Goal: Task Accomplishment & Management: Manage account settings

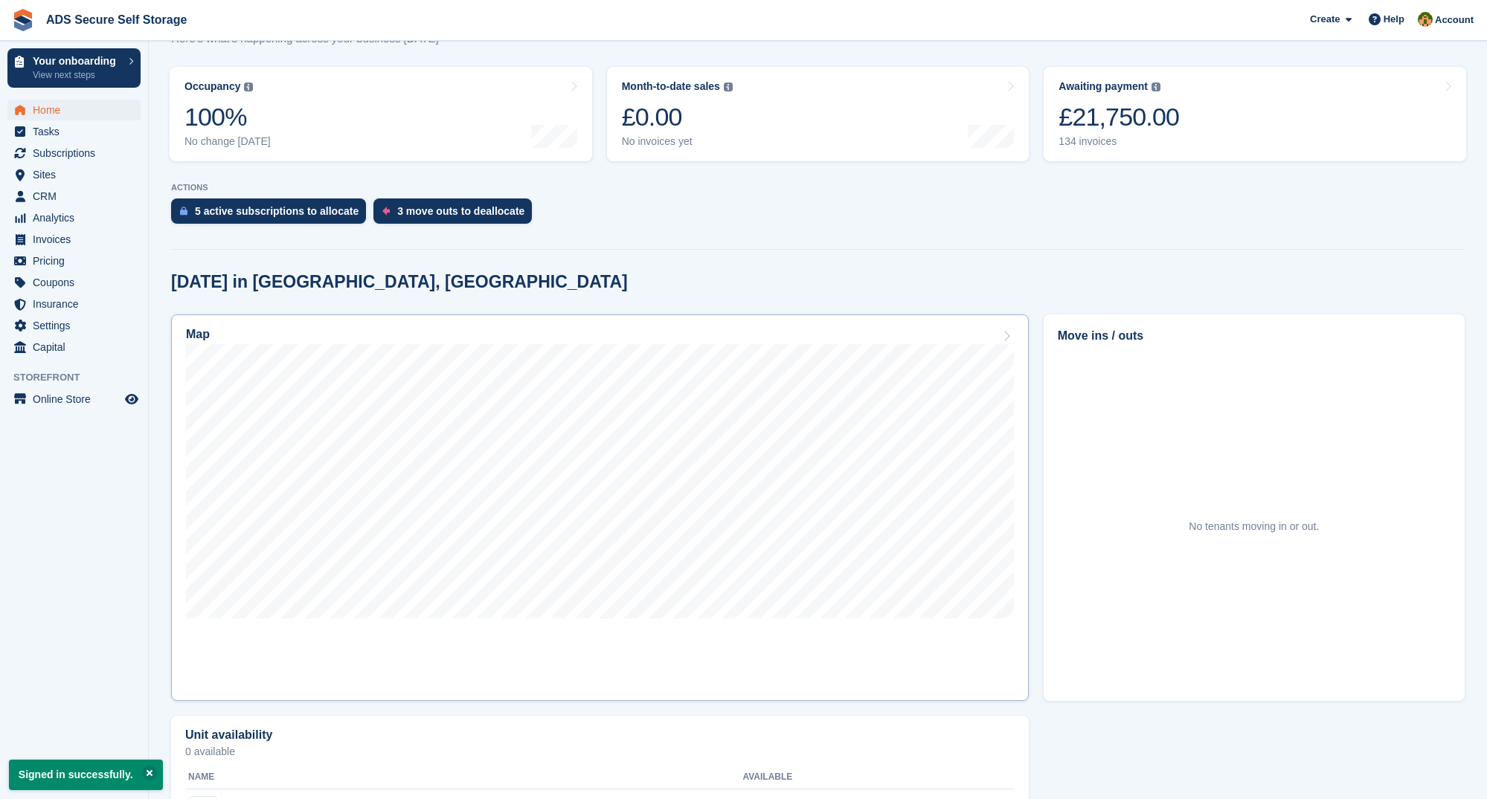
scroll to position [219, 0]
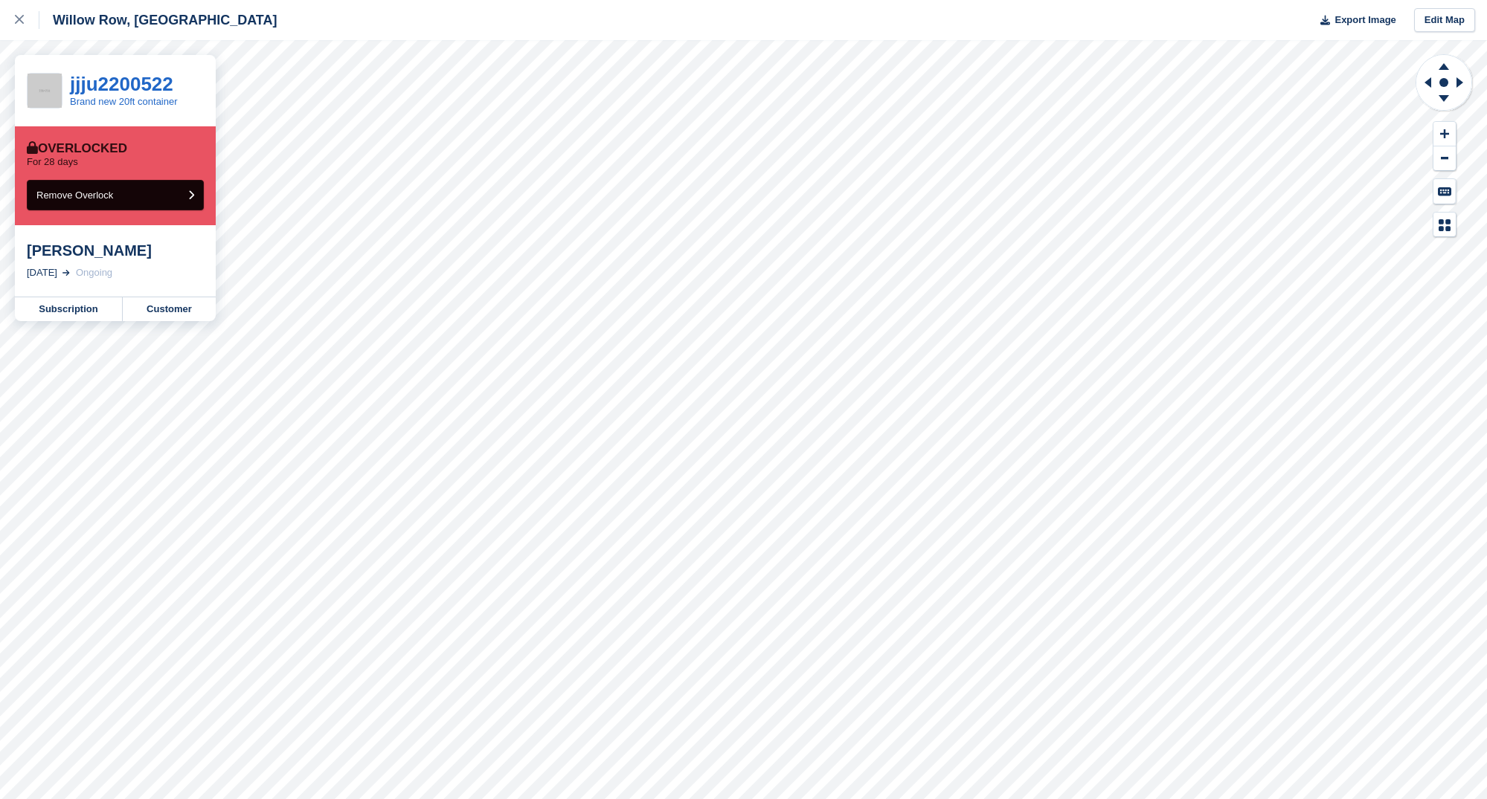
click at [187, 184] on button "Remove Overlock" at bounding box center [115, 195] width 177 height 30
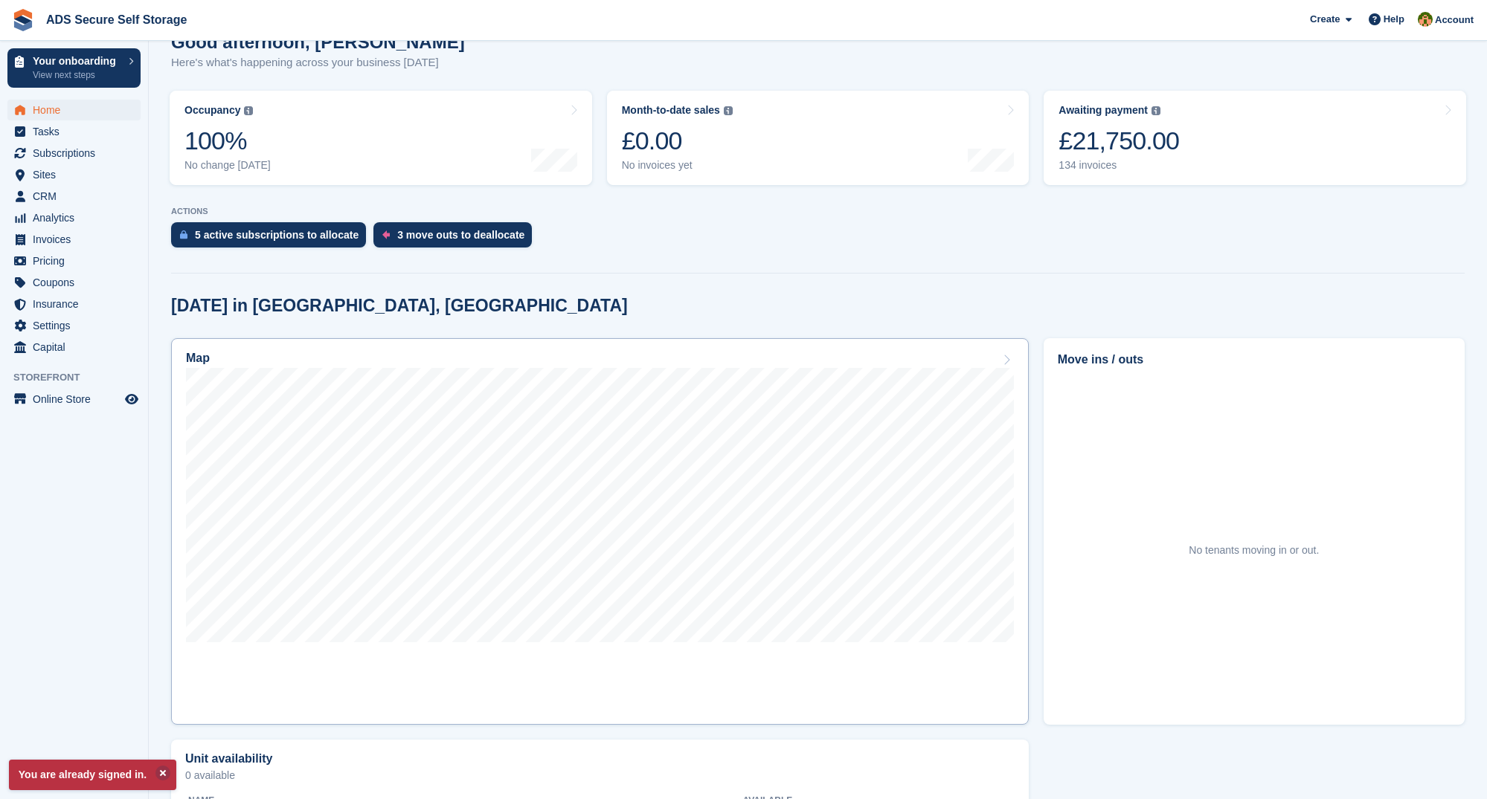
scroll to position [209, 0]
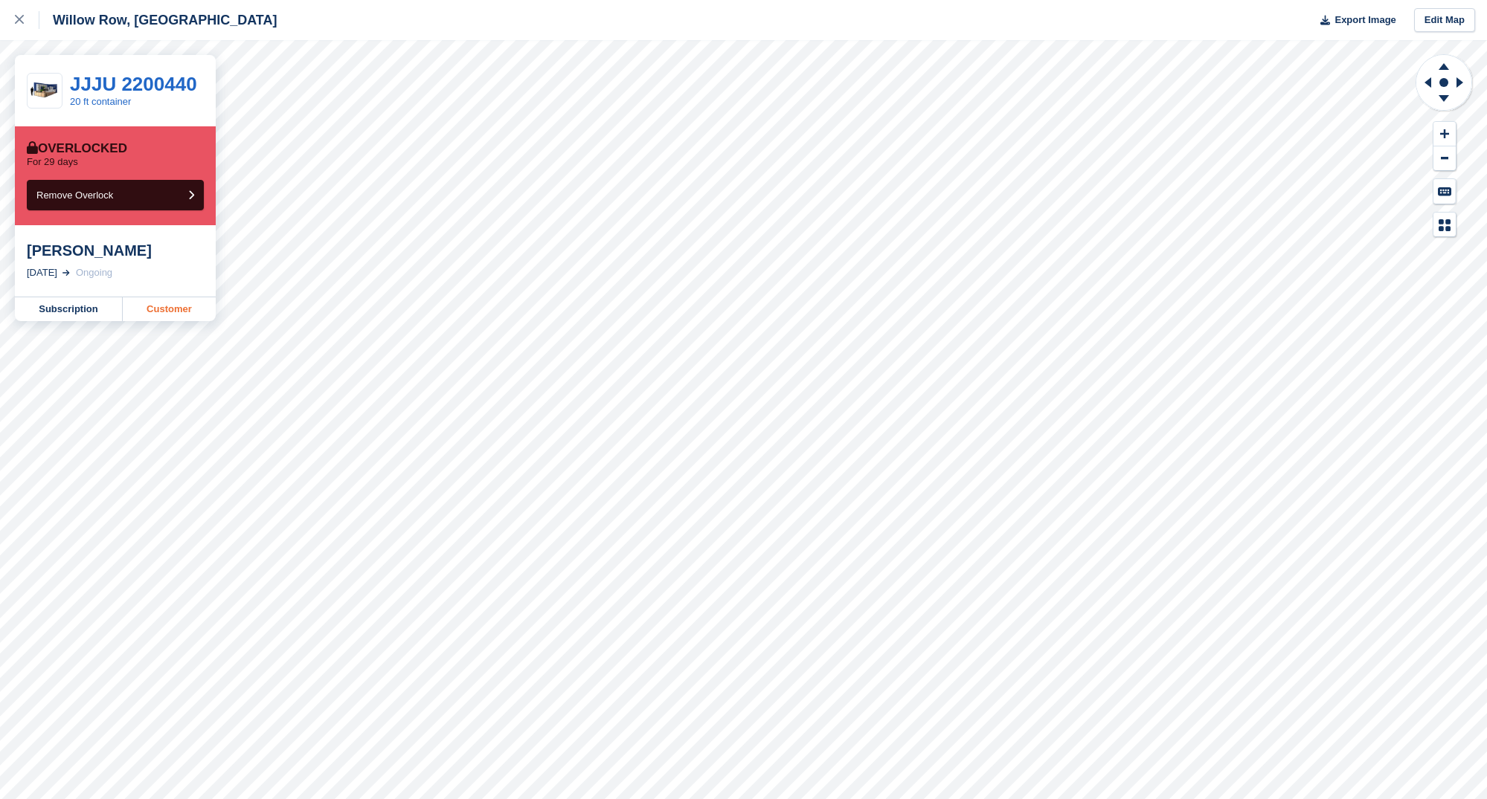
click at [178, 321] on link "Customer" at bounding box center [169, 309] width 93 height 24
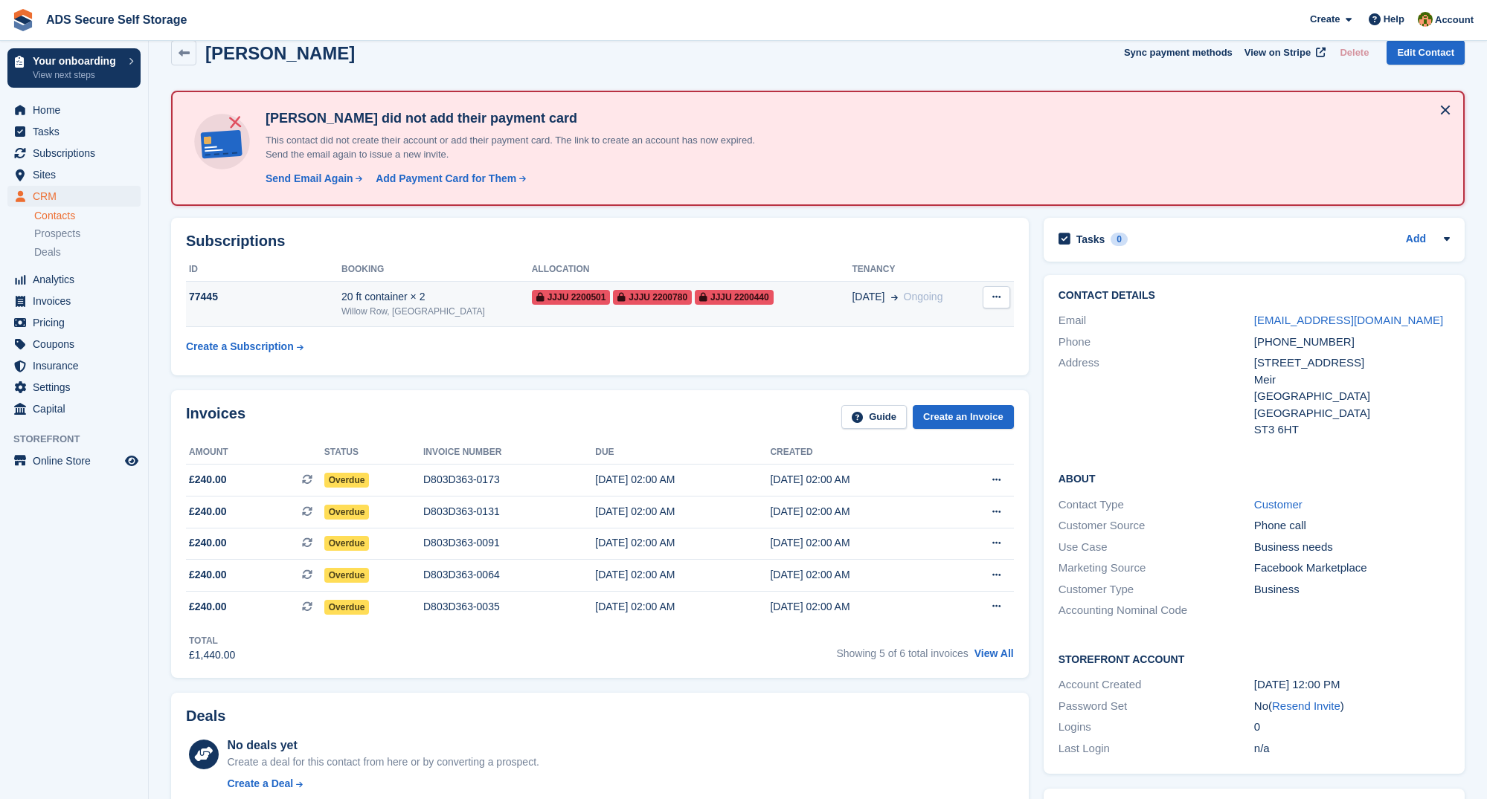
scroll to position [24, 0]
click at [532, 295] on span "JJJU 2200501" at bounding box center [571, 297] width 79 height 15
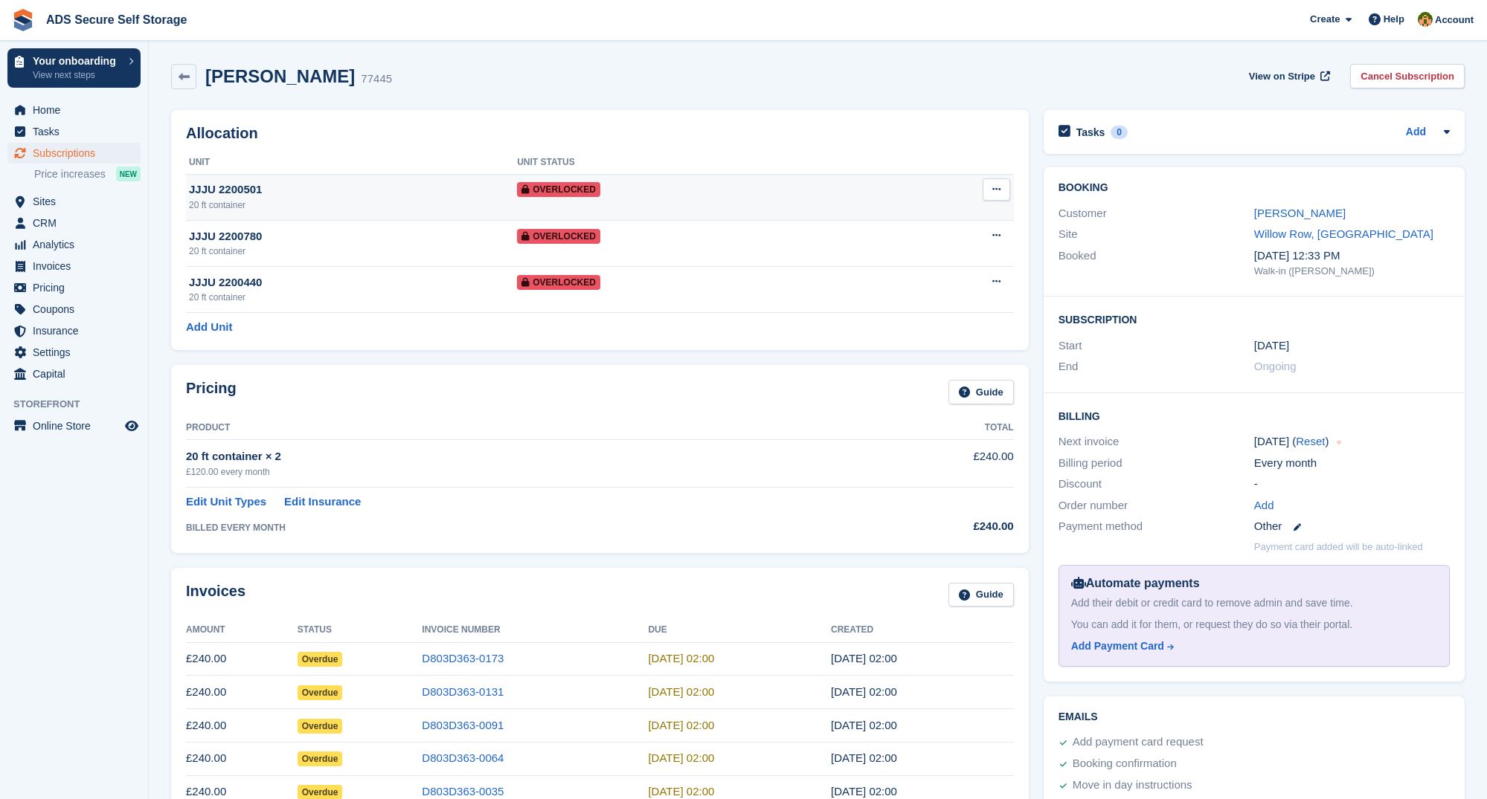
click at [370, 194] on div "JJJU 2200501" at bounding box center [353, 189] width 328 height 17
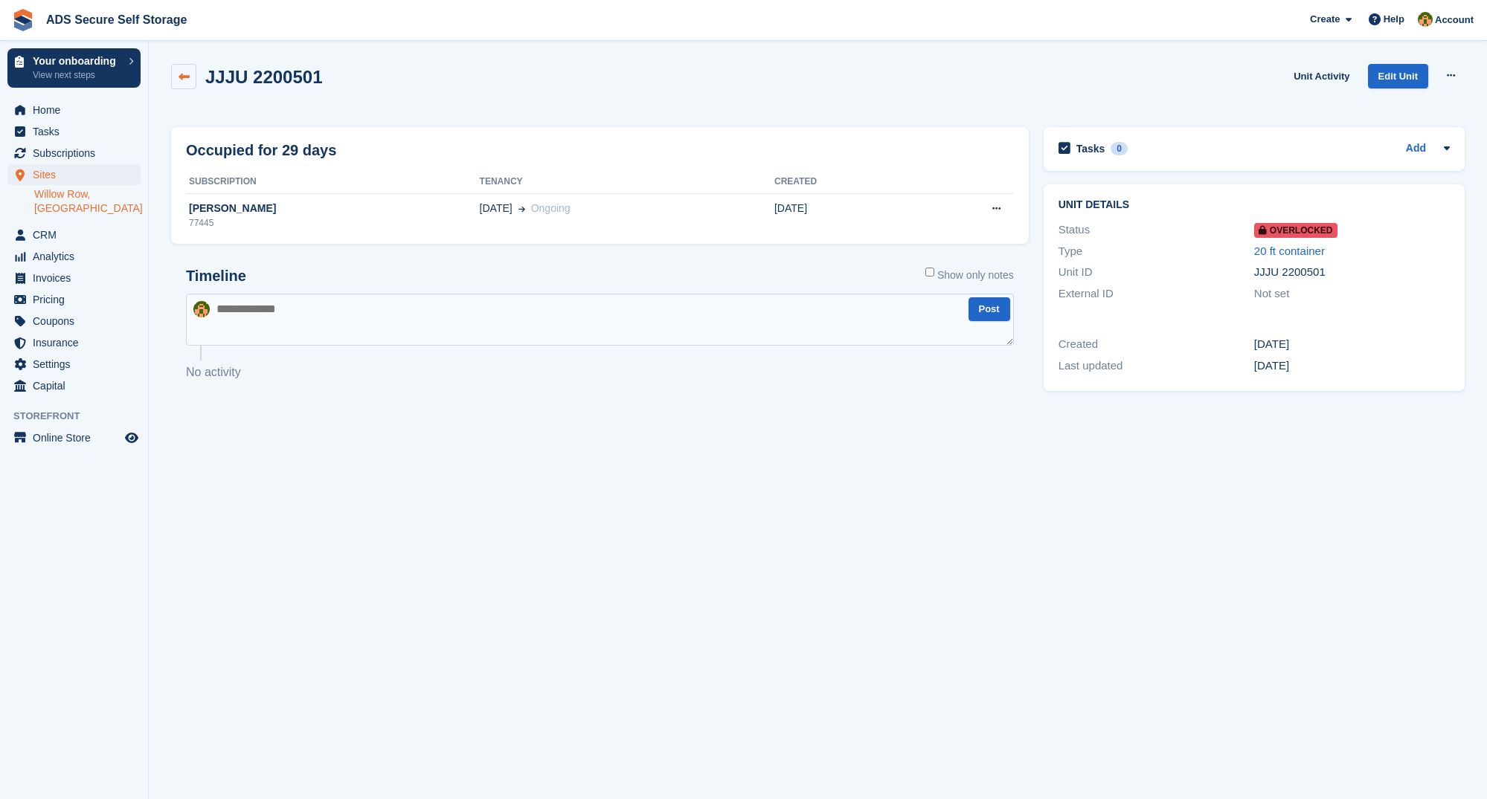
drag, startPoint x: 183, startPoint y: 74, endPoint x: 182, endPoint y: 87, distance: 13.4
click at [183, 74] on icon at bounding box center [183, 76] width 11 height 11
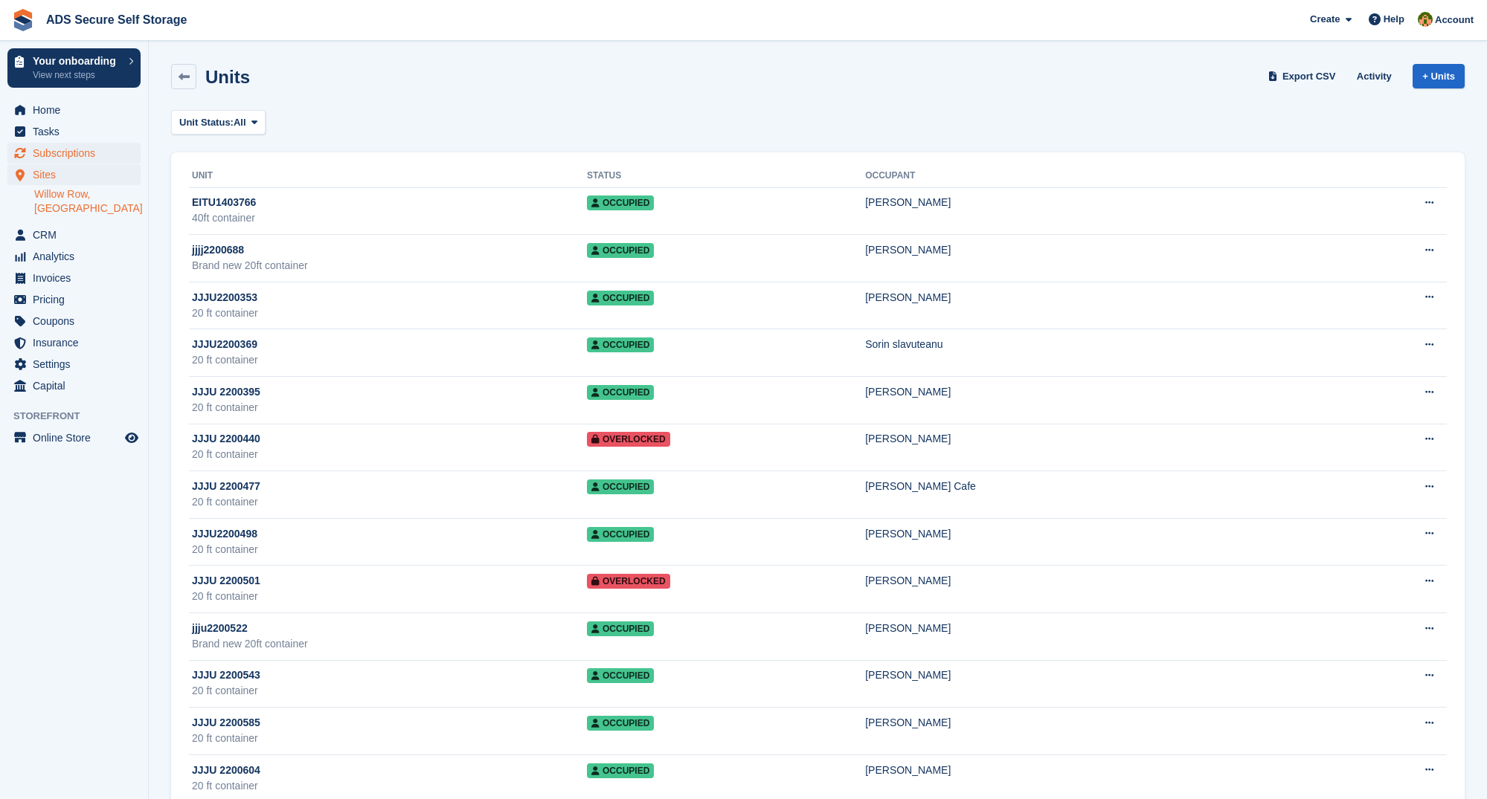
click at [68, 147] on span "Subscriptions" at bounding box center [77, 153] width 89 height 21
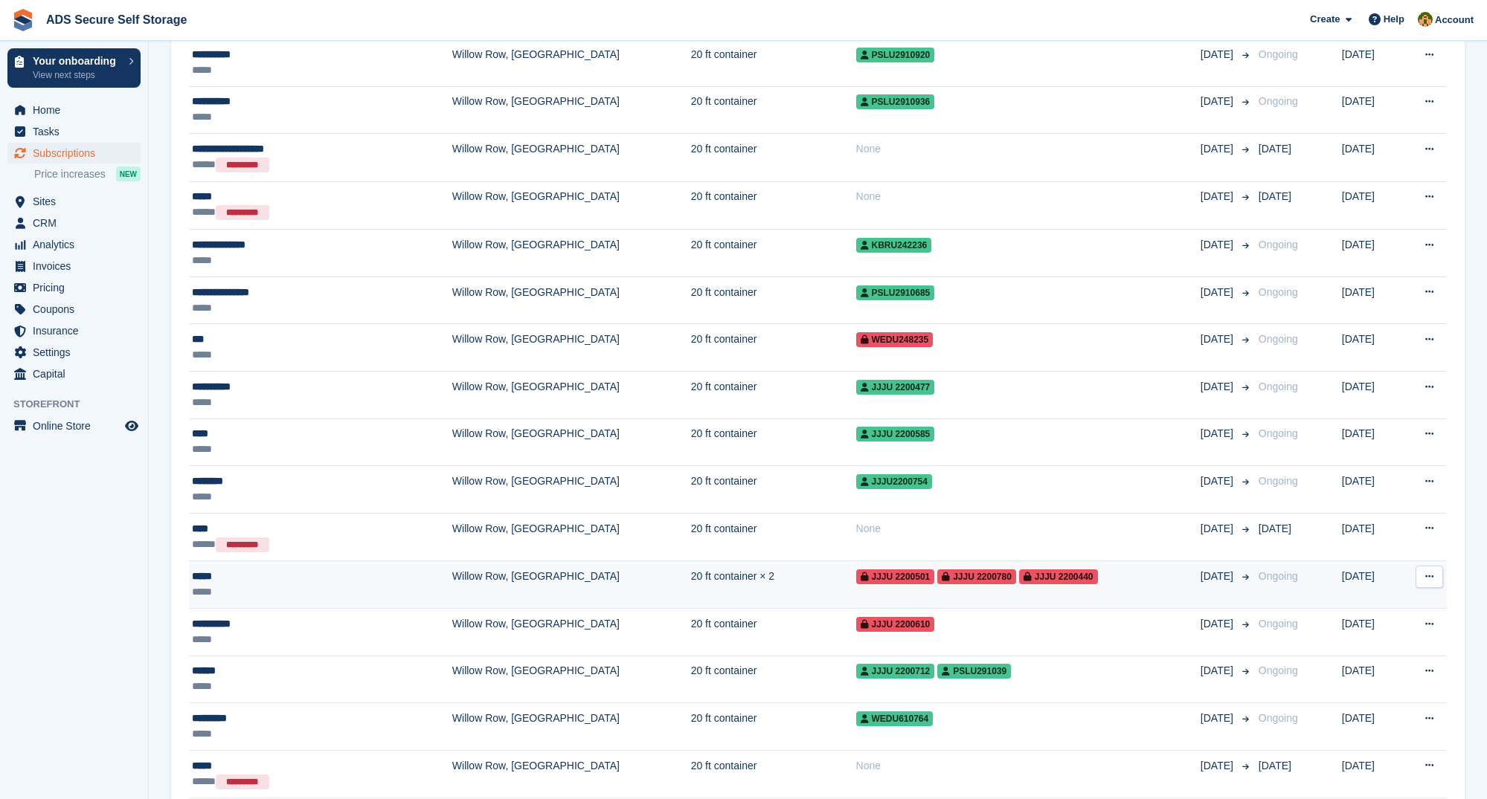
scroll to position [1607, 0]
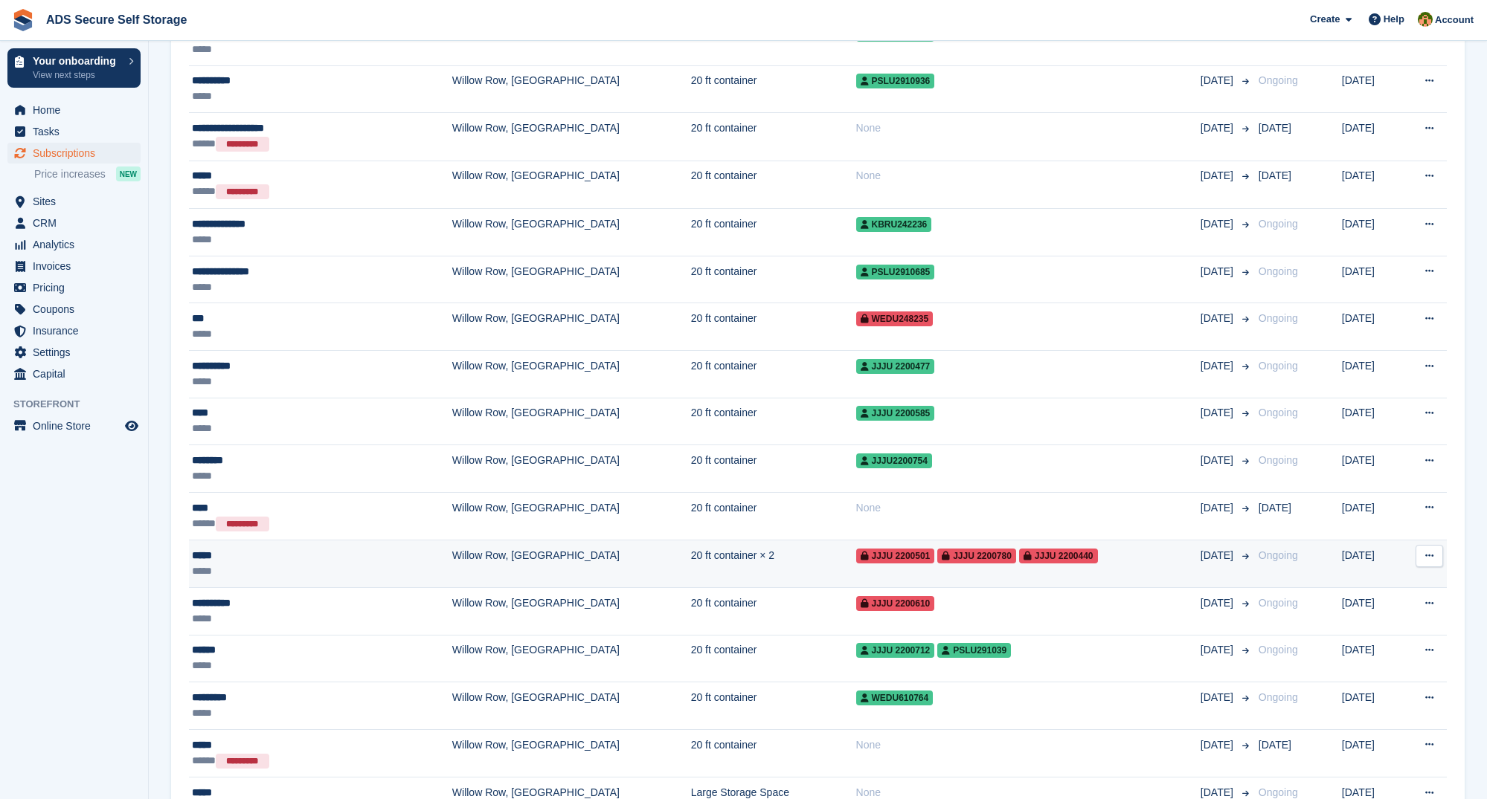
click at [691, 551] on td "20 ft container × 2" at bounding box center [773, 565] width 165 height 48
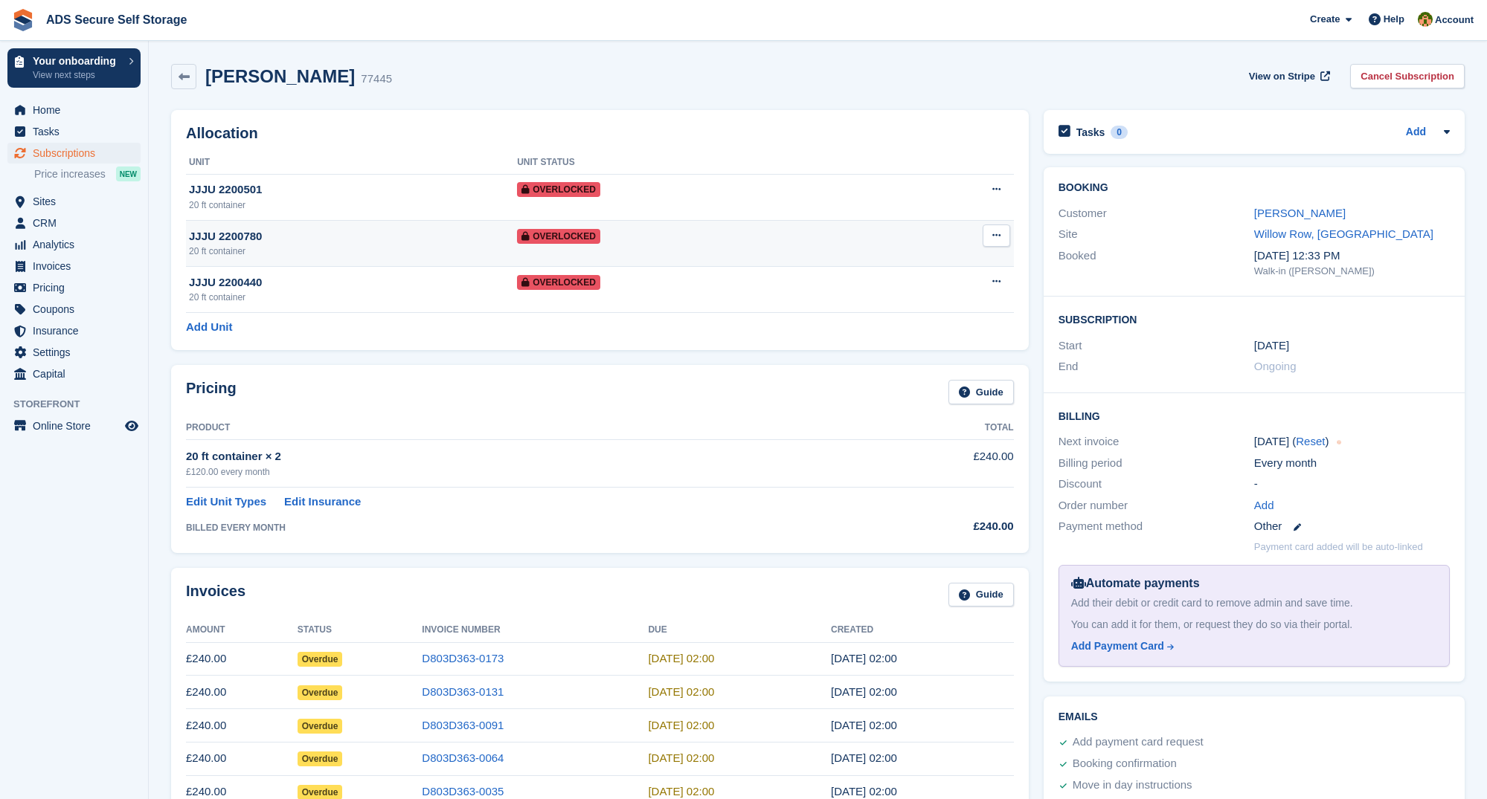
click at [571, 238] on span "Overlocked" at bounding box center [558, 236] width 83 height 15
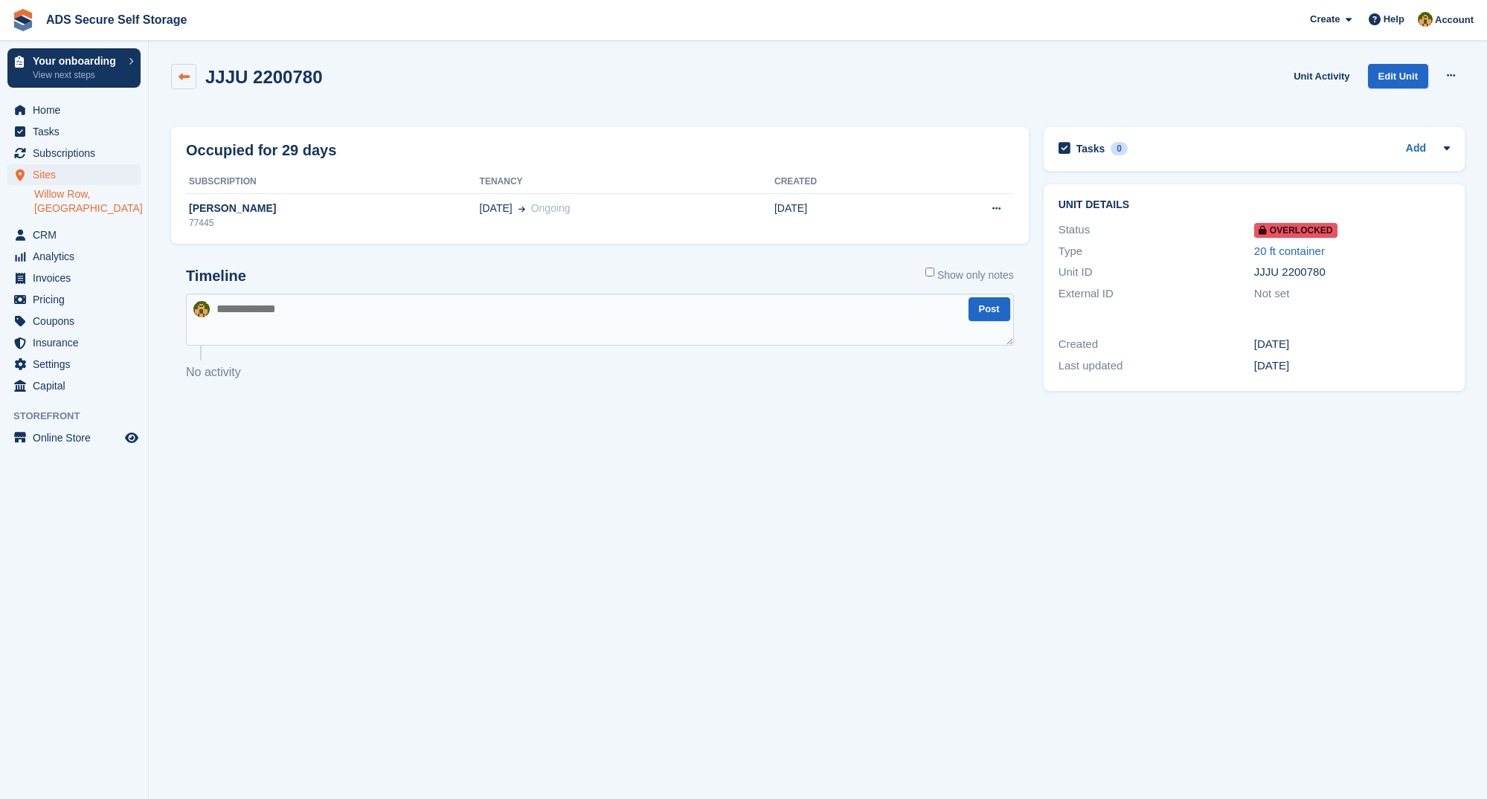
click at [184, 75] on icon at bounding box center [183, 76] width 11 height 11
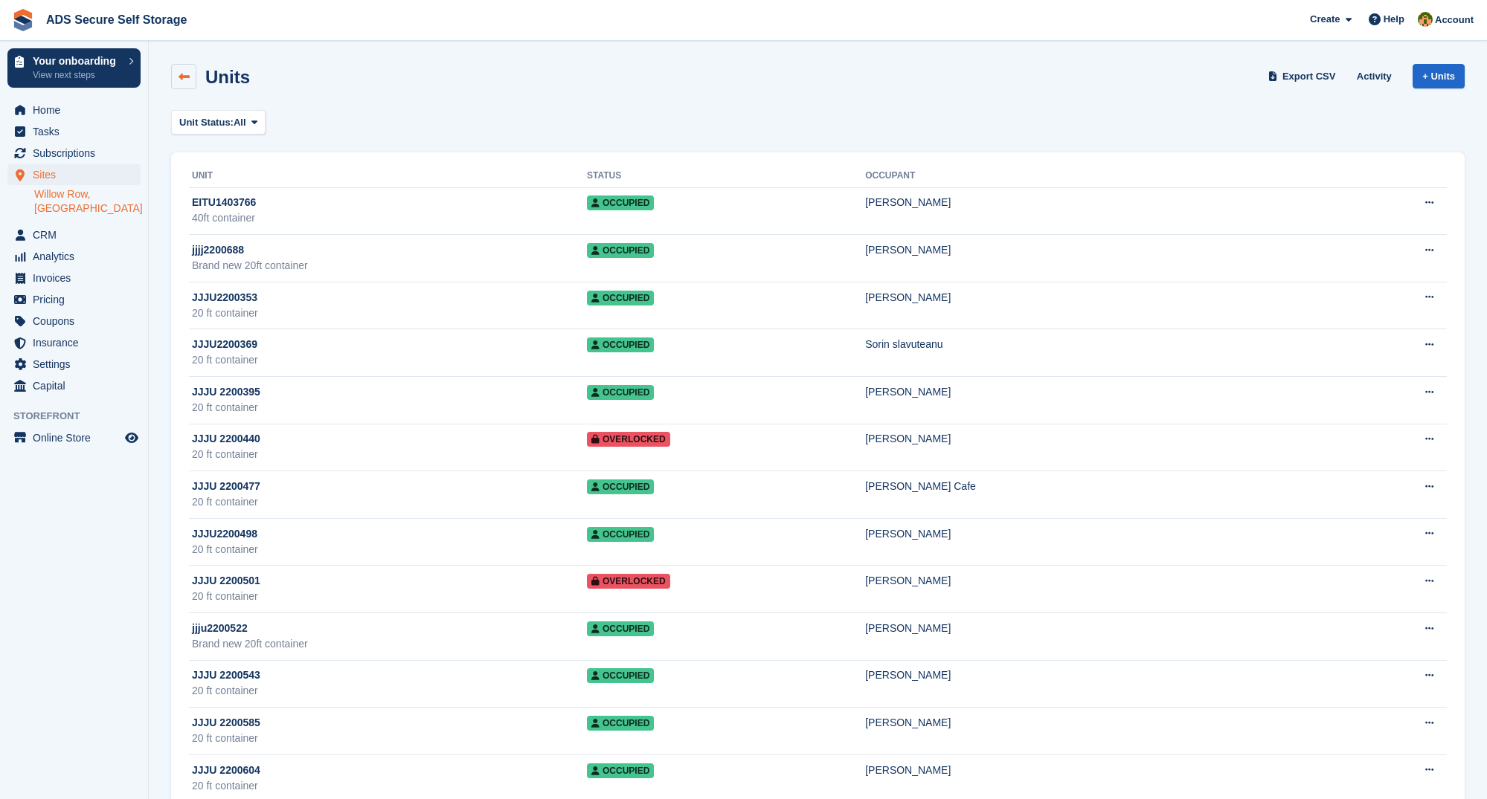
click at [175, 74] on link at bounding box center [183, 76] width 25 height 25
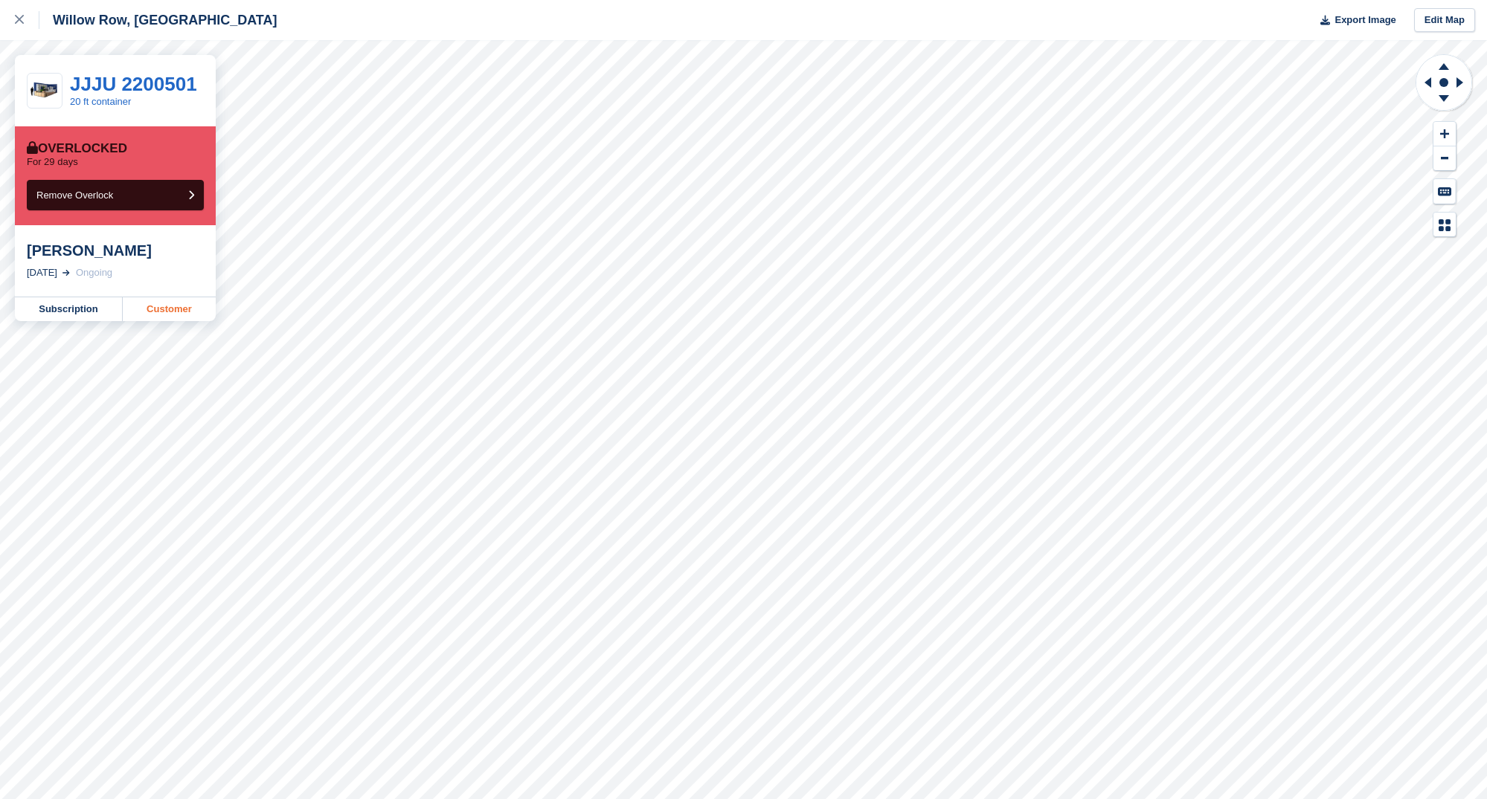
click at [155, 309] on link "Customer" at bounding box center [169, 309] width 93 height 24
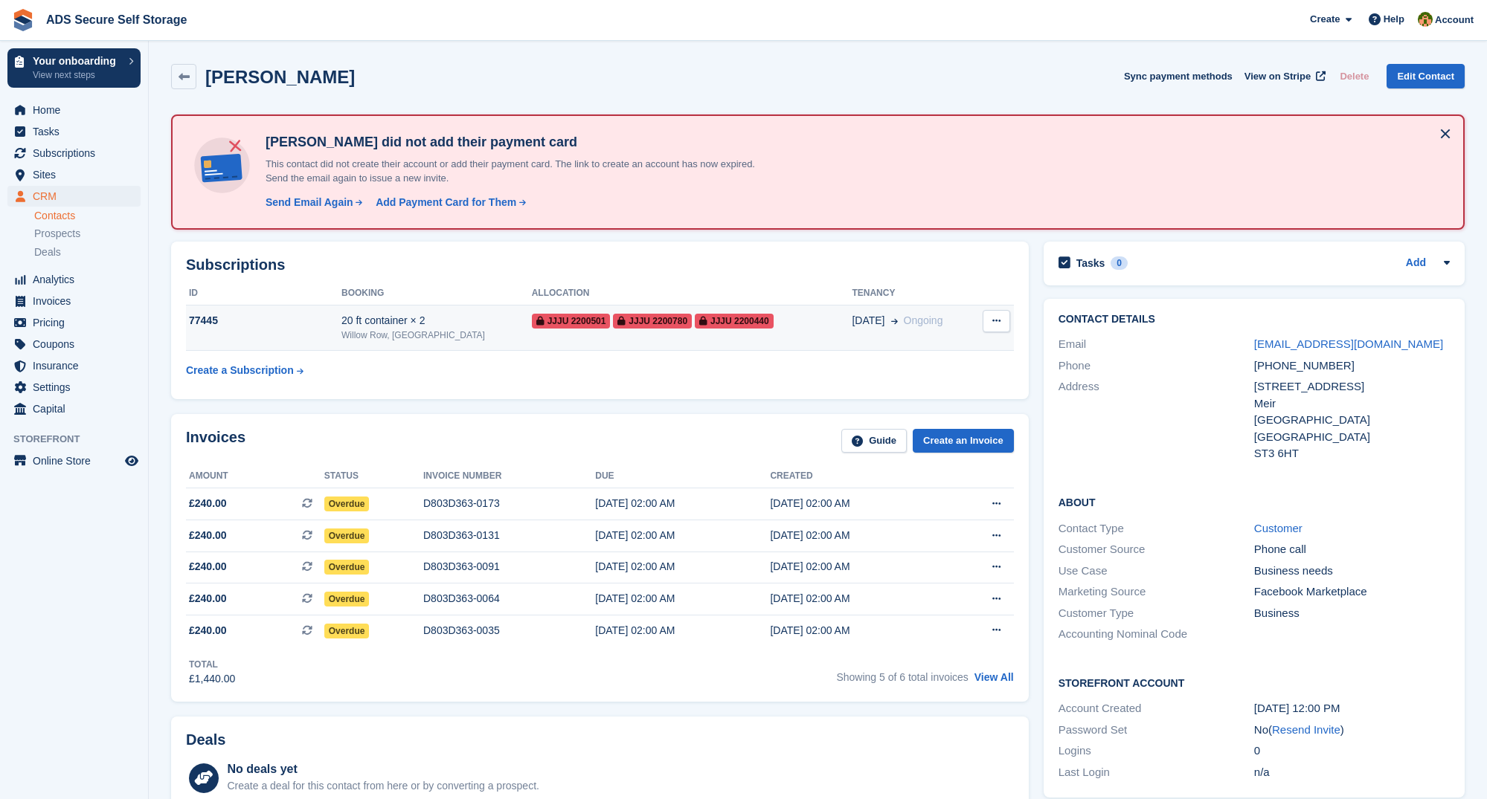
click at [695, 318] on span "JJJU 2200440" at bounding box center [734, 321] width 79 height 15
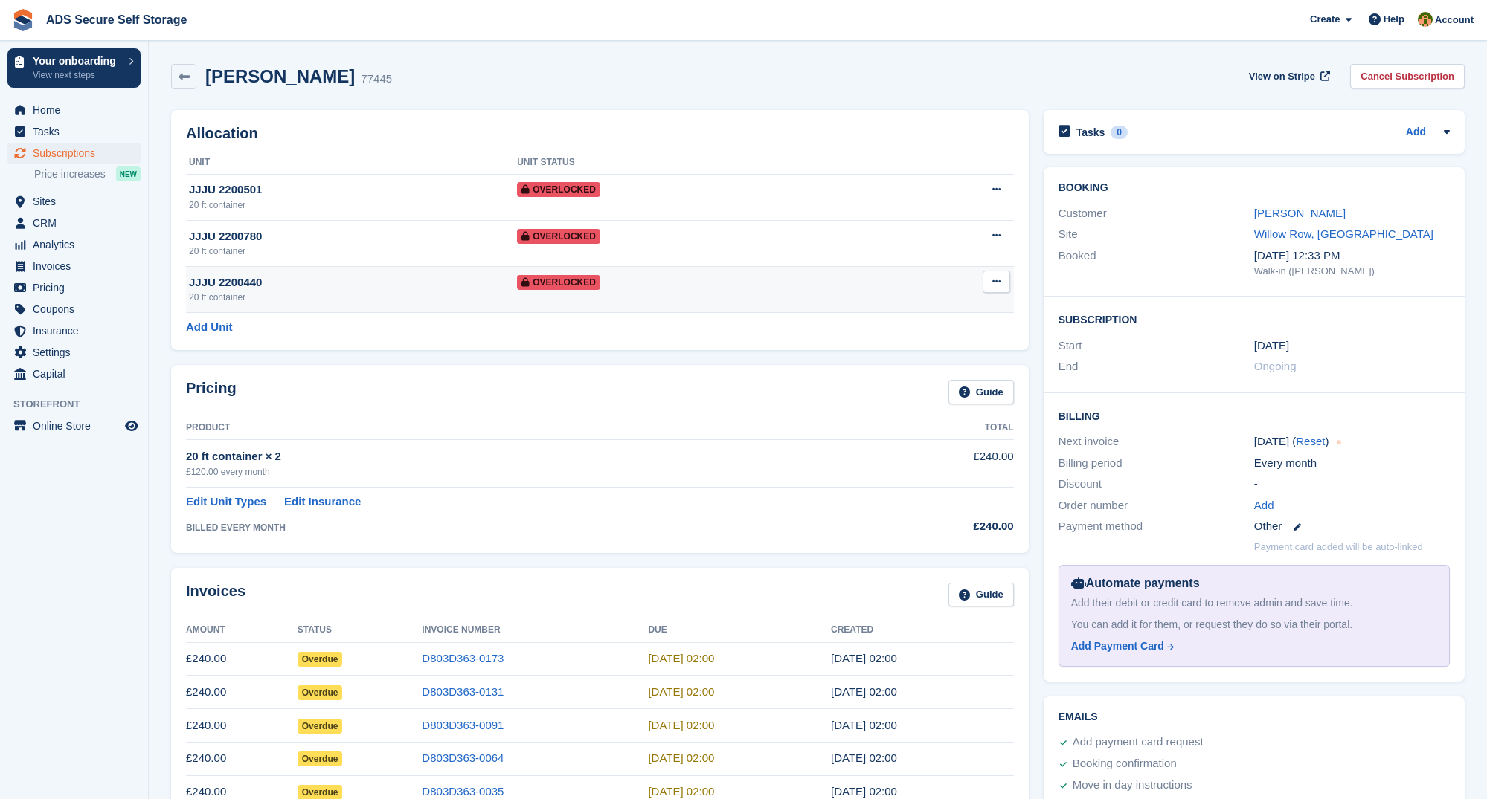
click at [454, 286] on div "JJJU 2200440" at bounding box center [353, 282] width 328 height 17
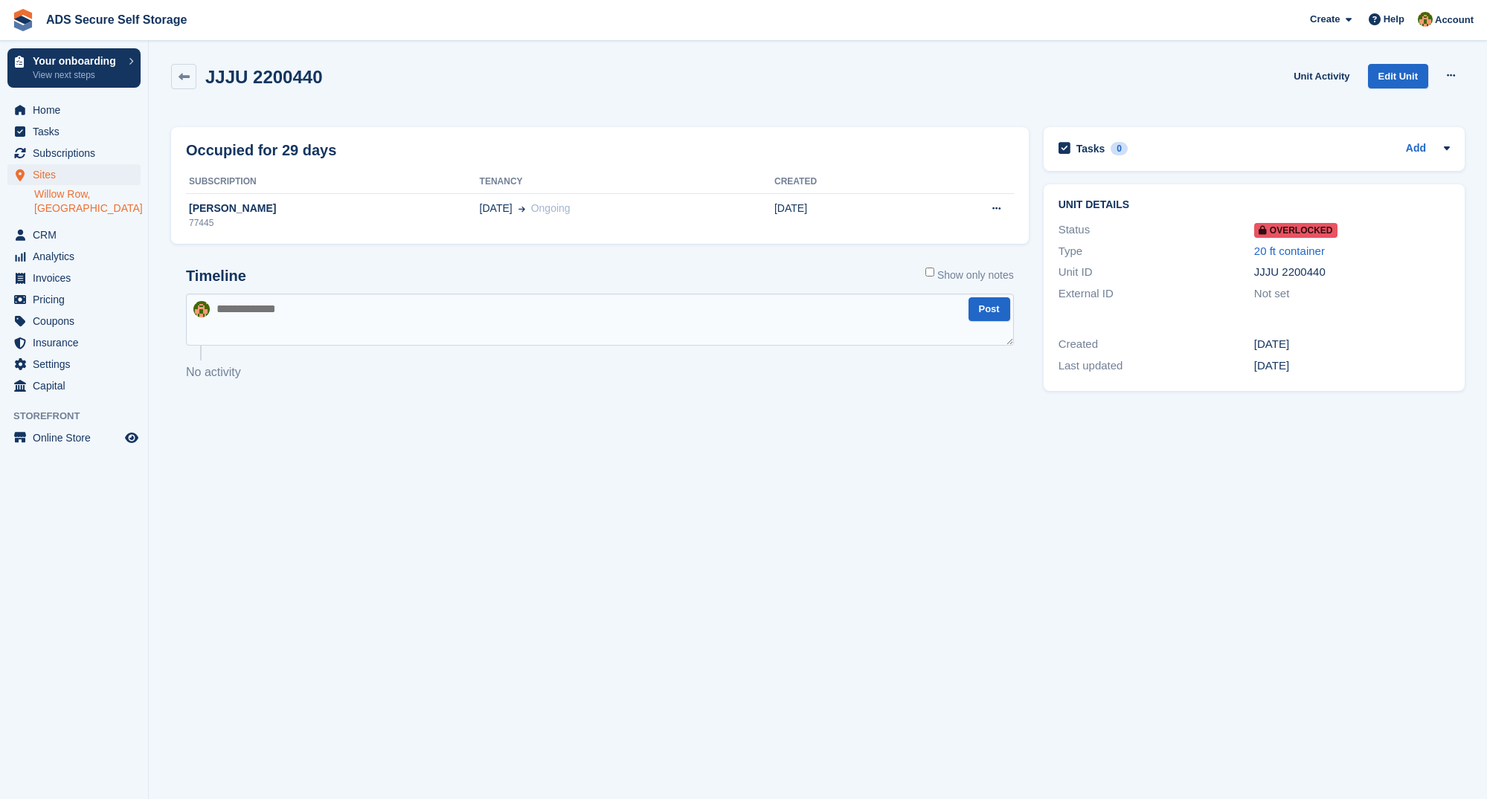
scroll to position [0, 1]
click at [189, 74] on link at bounding box center [183, 76] width 25 height 25
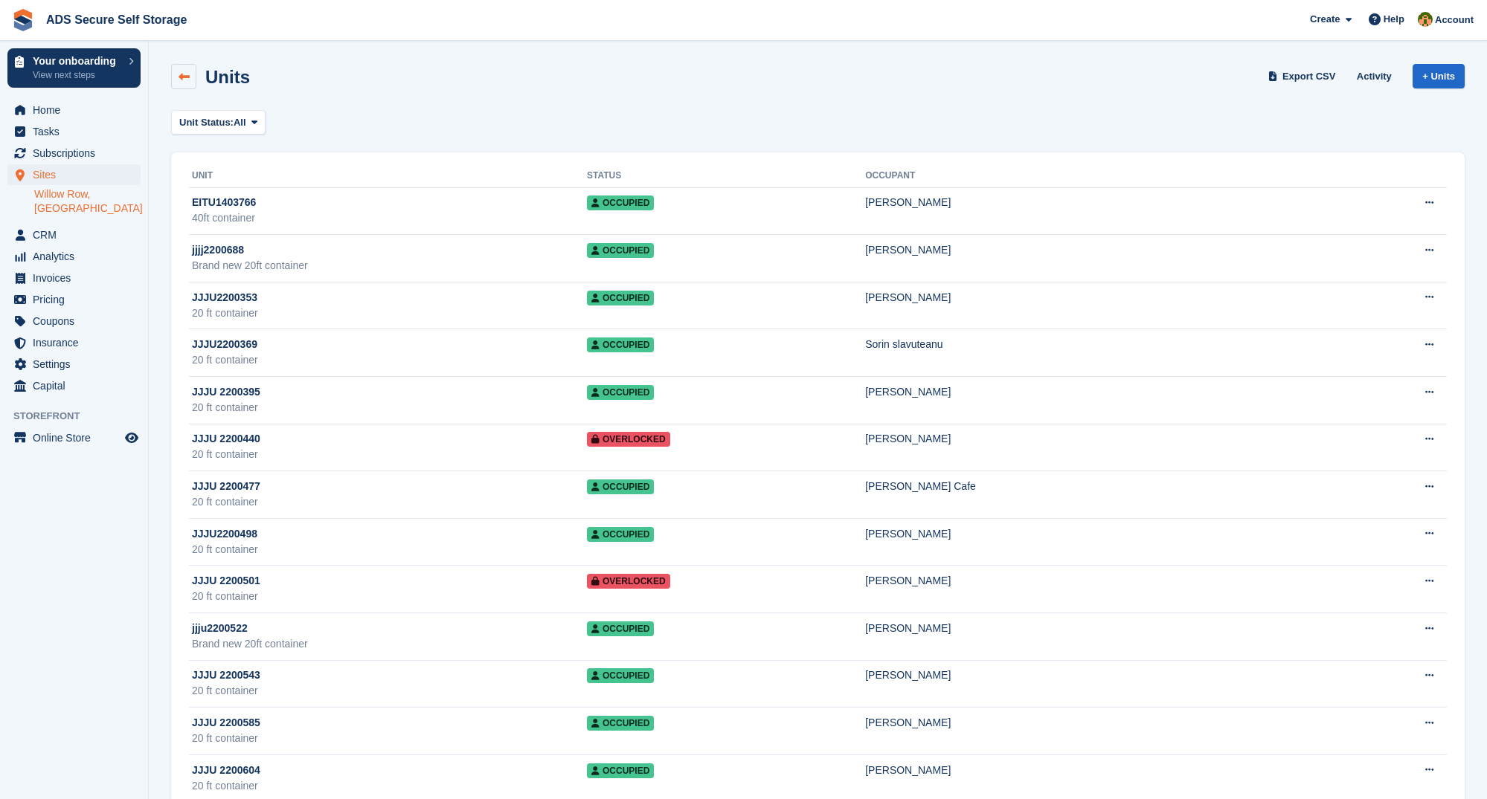
click at [181, 80] on icon at bounding box center [183, 76] width 11 height 11
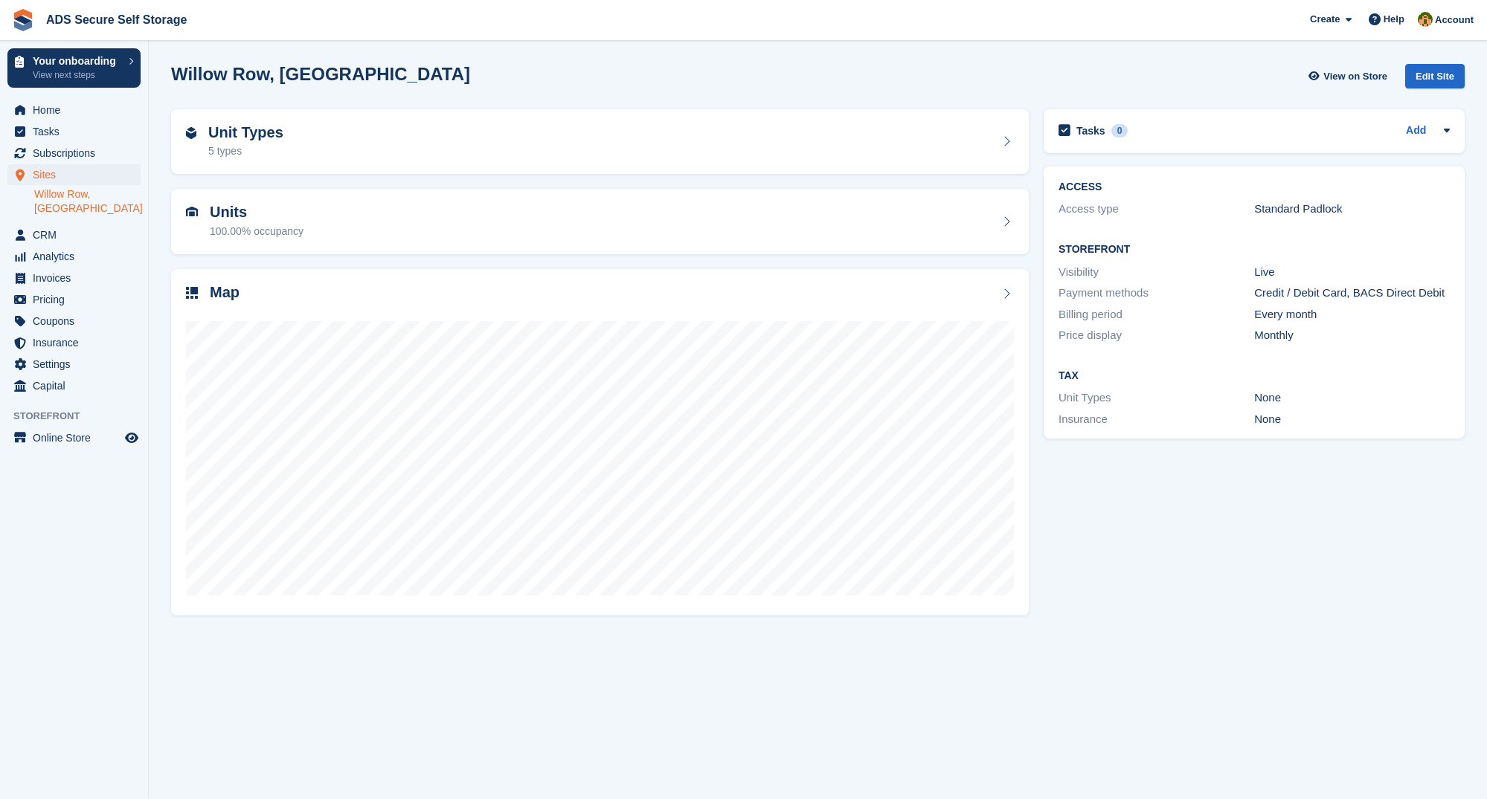
scroll to position [1, 1]
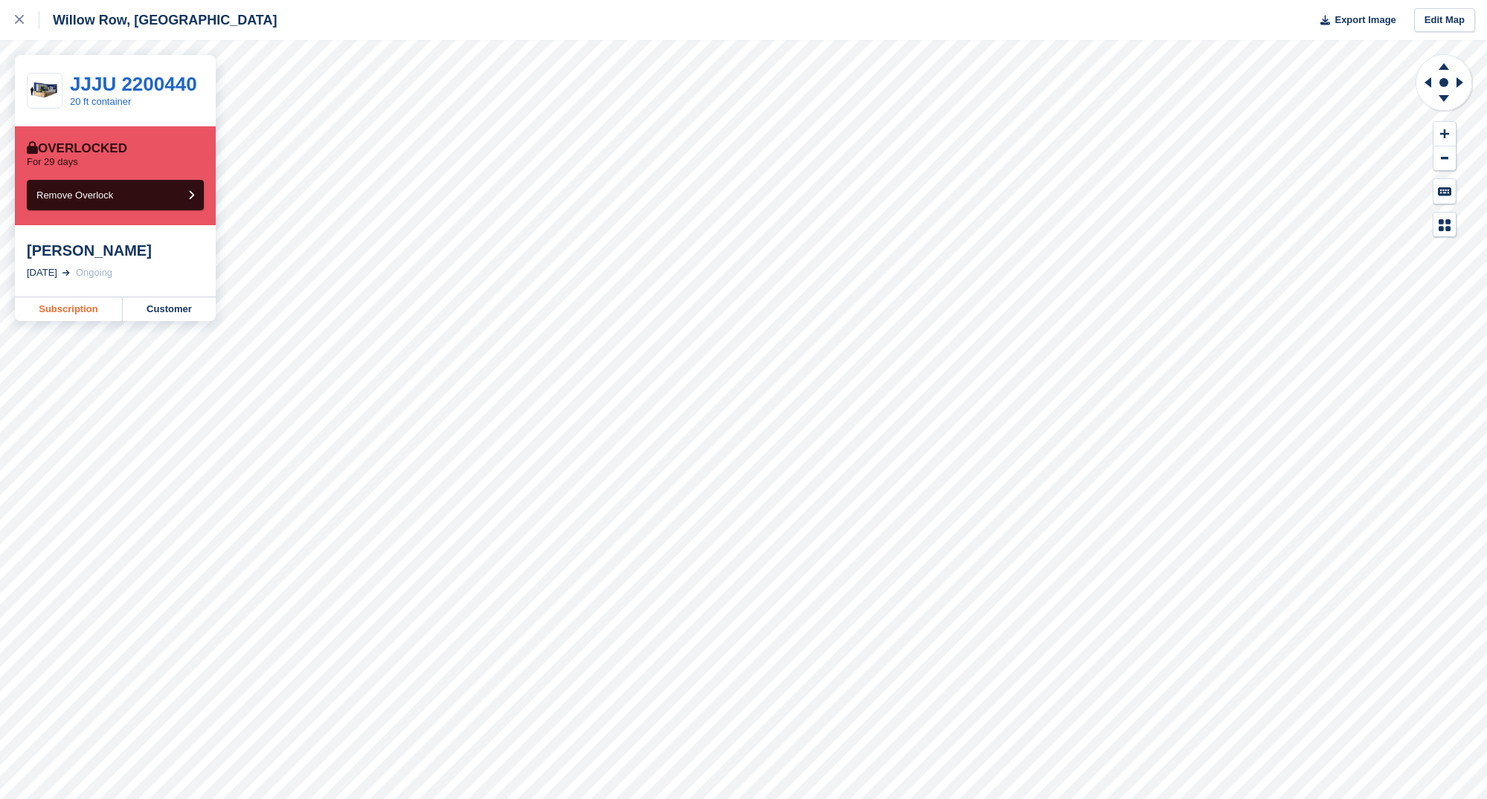
click at [97, 321] on link "Subscription" at bounding box center [69, 309] width 108 height 24
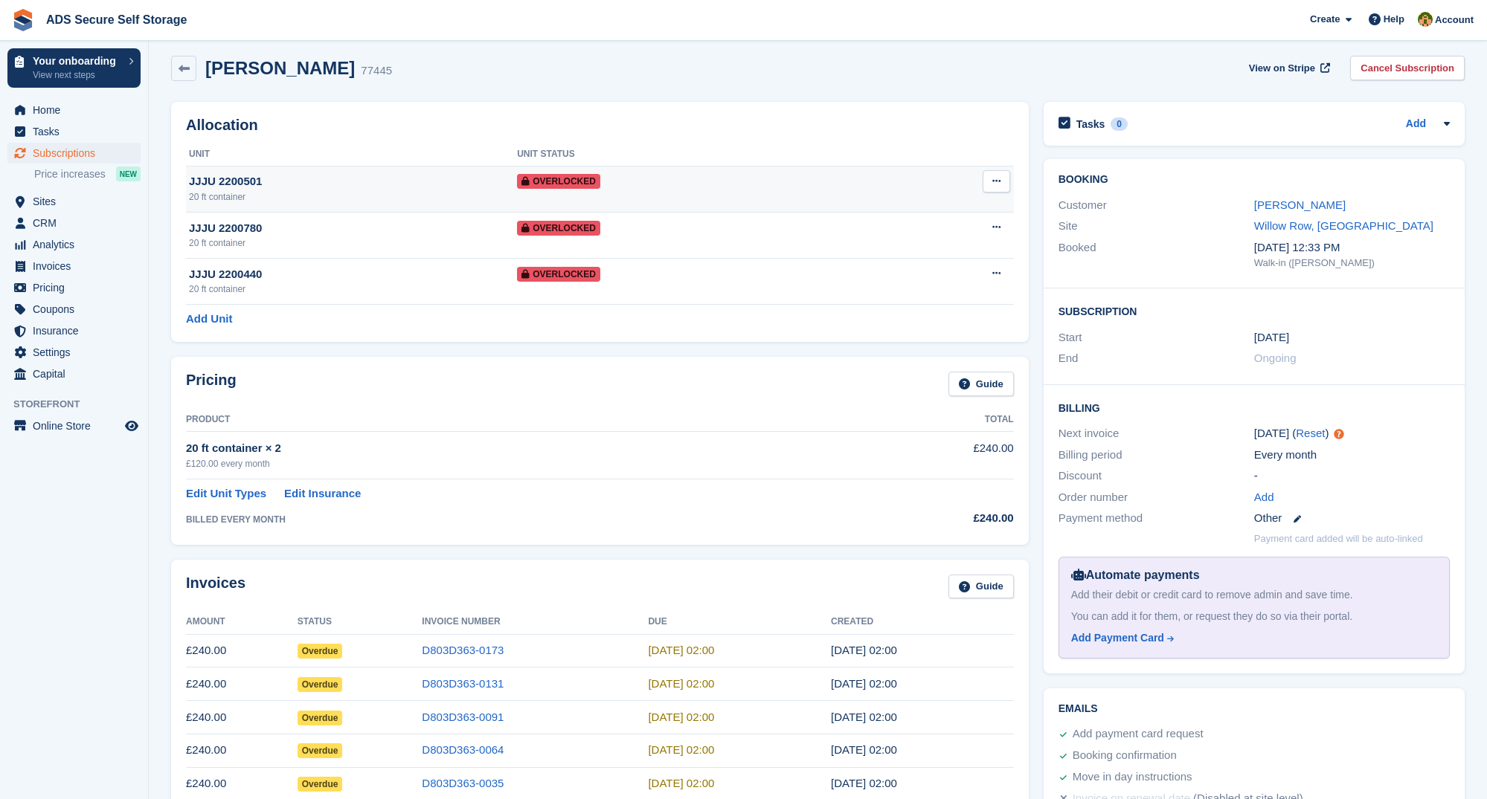
scroll to position [8, 0]
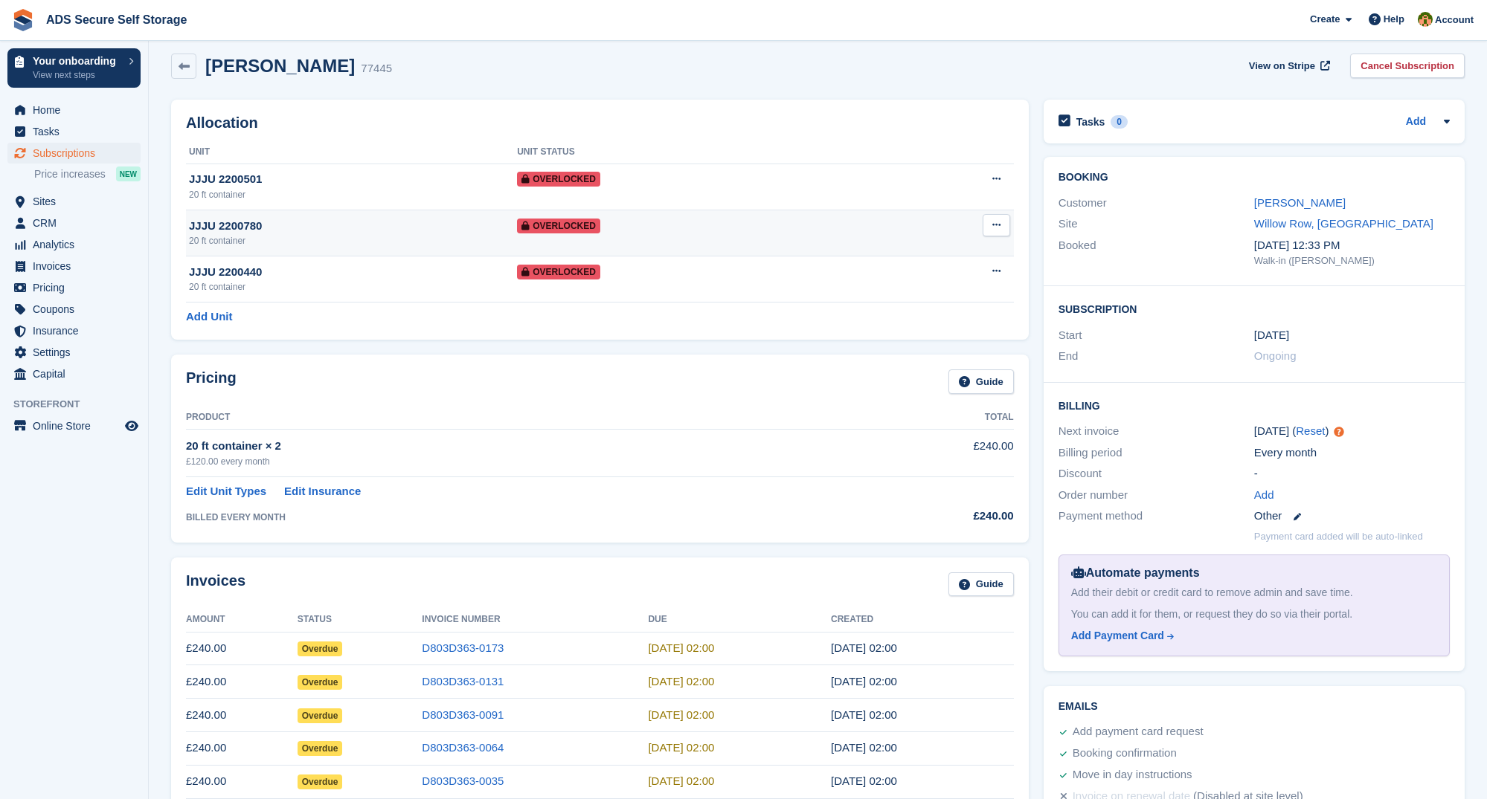
click at [888, 231] on td "Remove Overlock" at bounding box center [945, 233] width 135 height 46
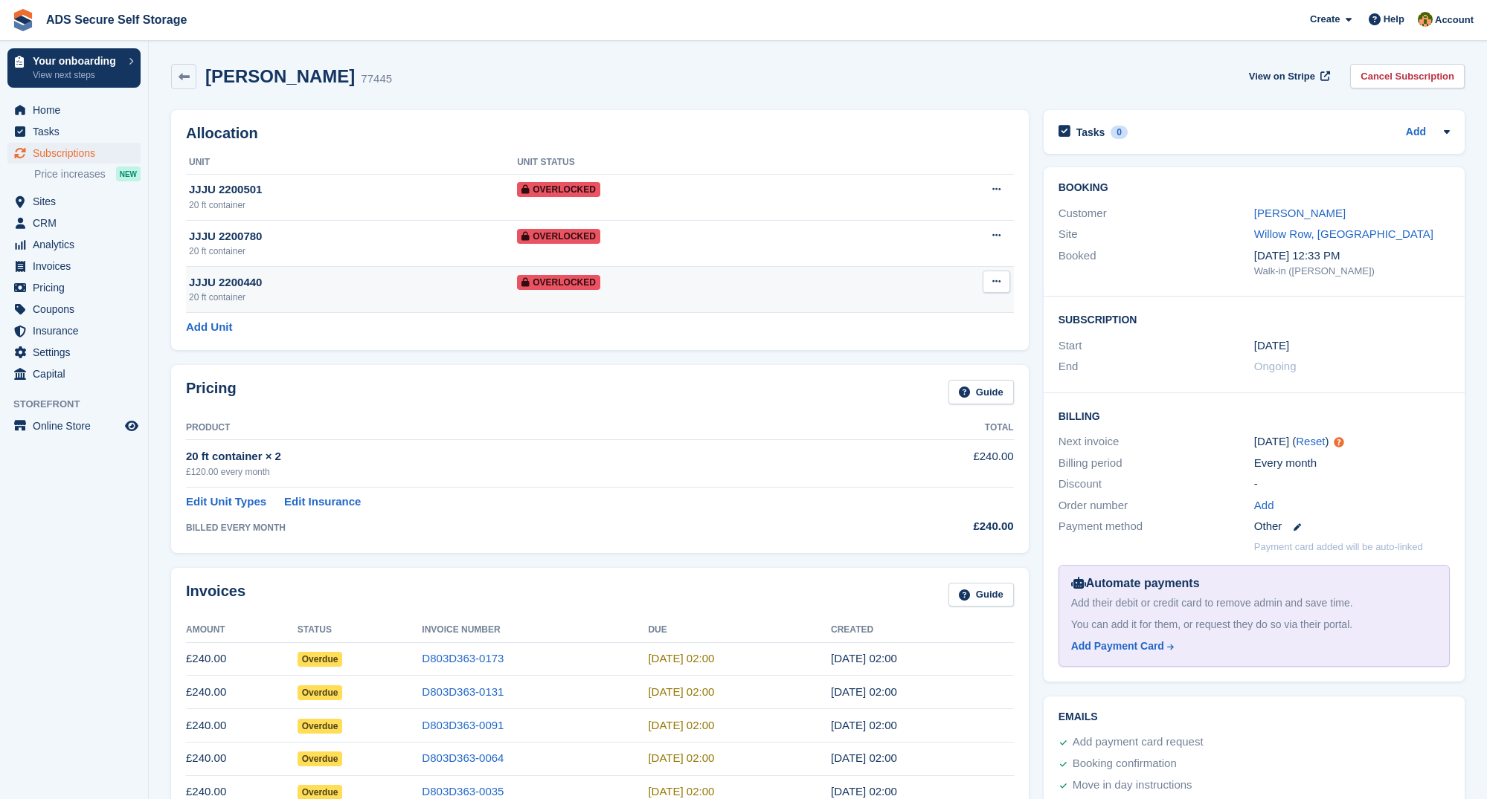
scroll to position [0, 0]
click at [894, 290] on td "Remove Overlock" at bounding box center [945, 289] width 135 height 46
